Goal: Task Accomplishment & Management: Use online tool/utility

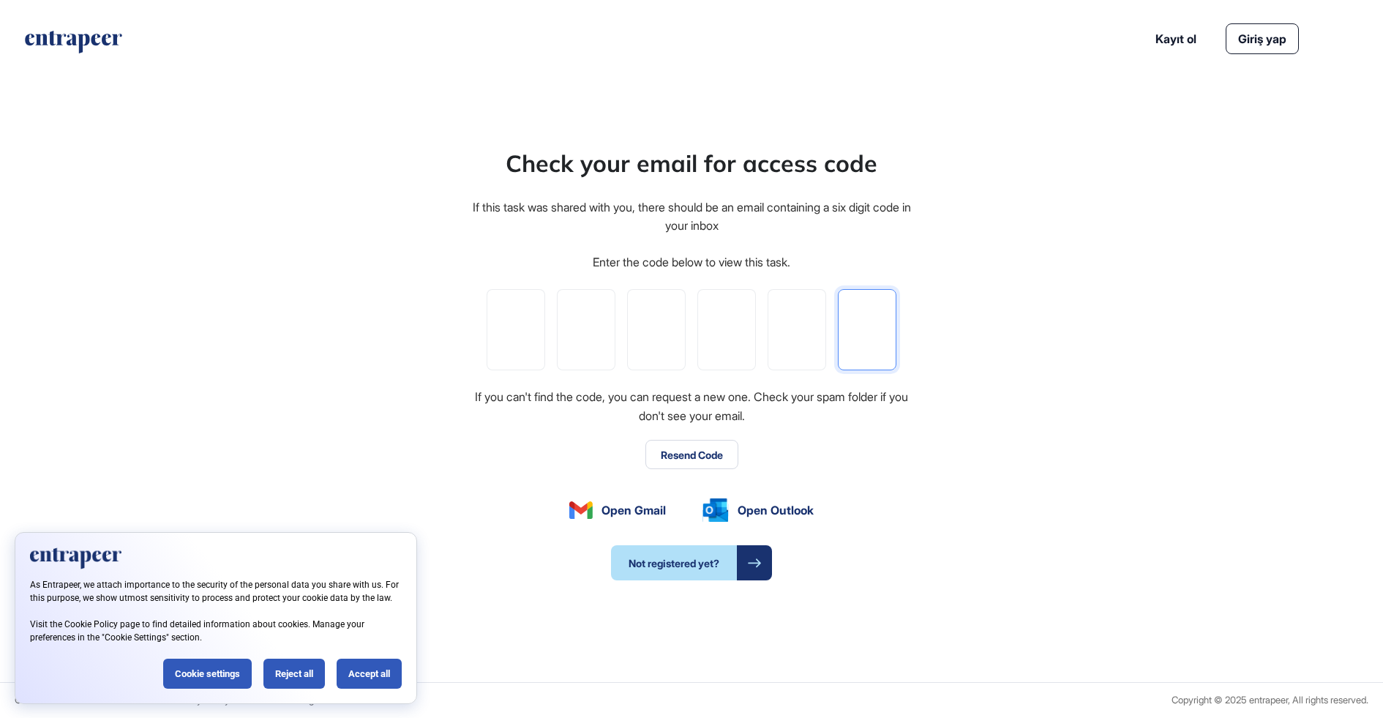
paste input "*"
type input "*"
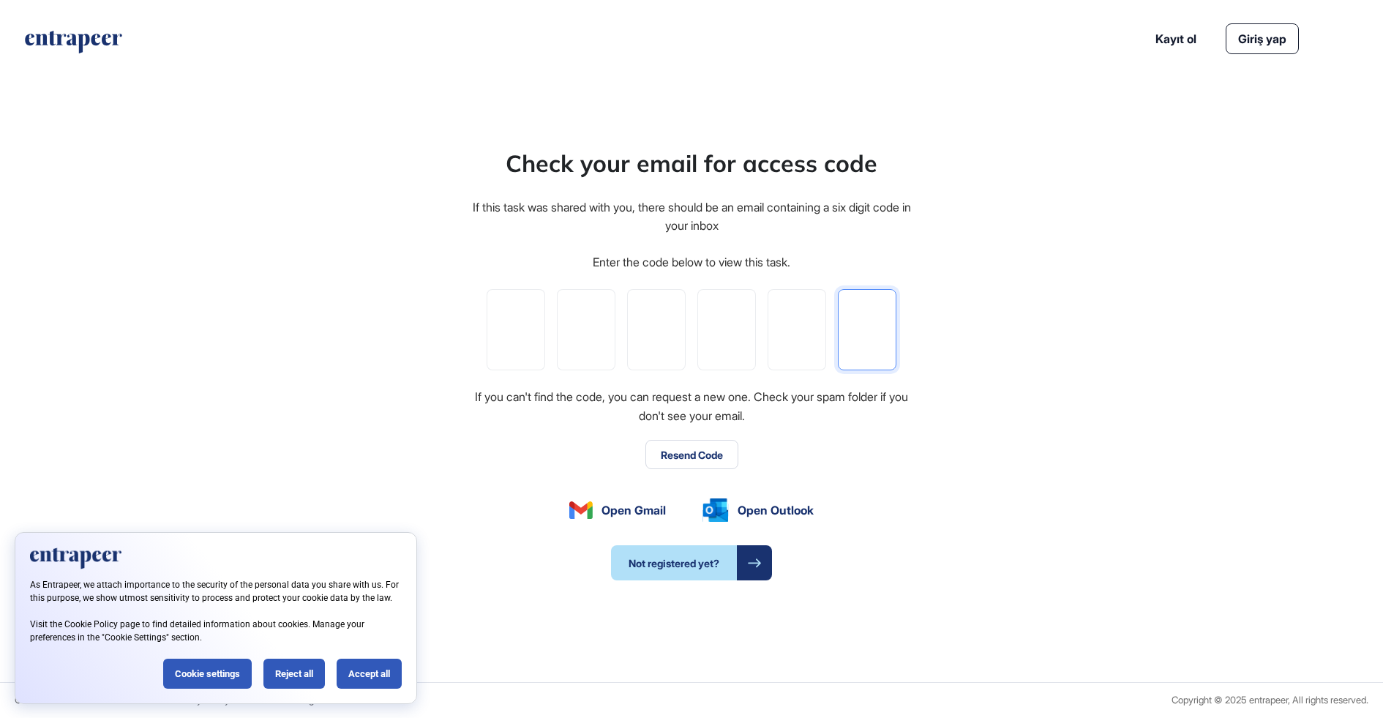
type input "*"
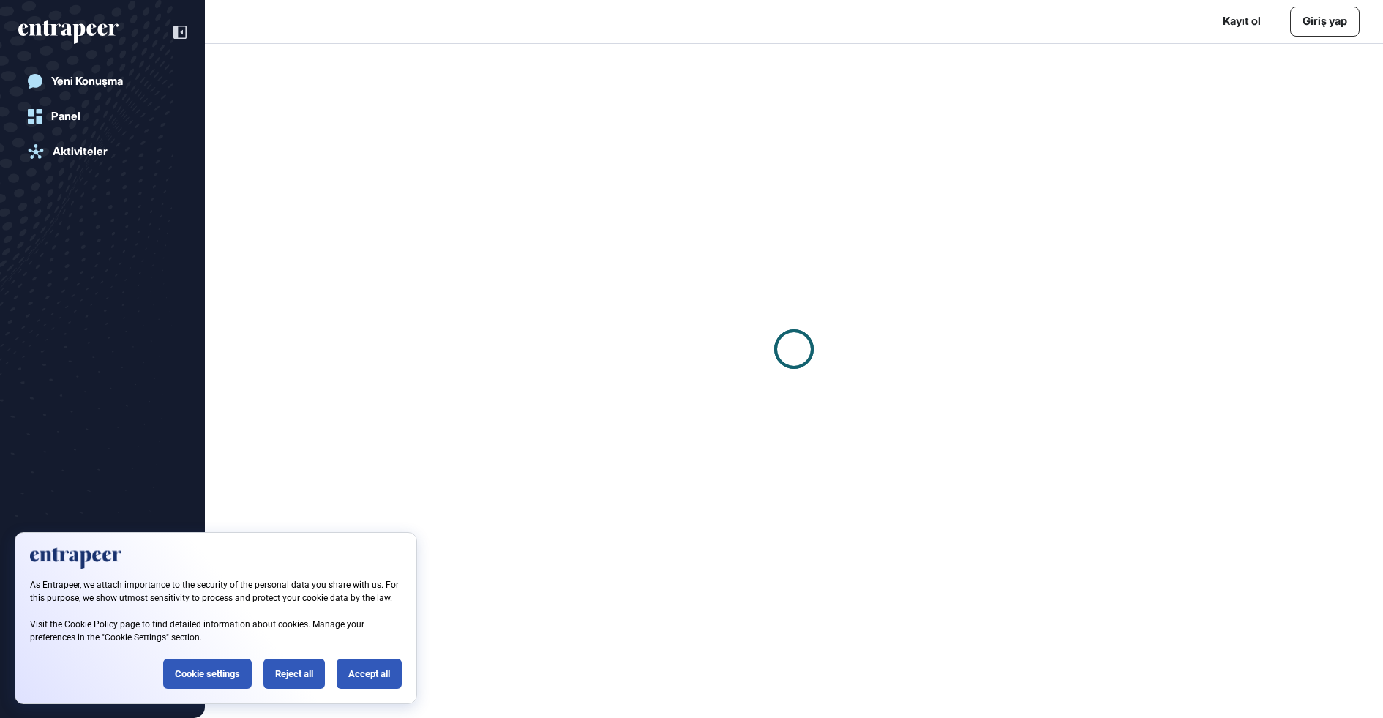
scroll to position [1, 1]
